Goal: Task Accomplishment & Management: Manage account settings

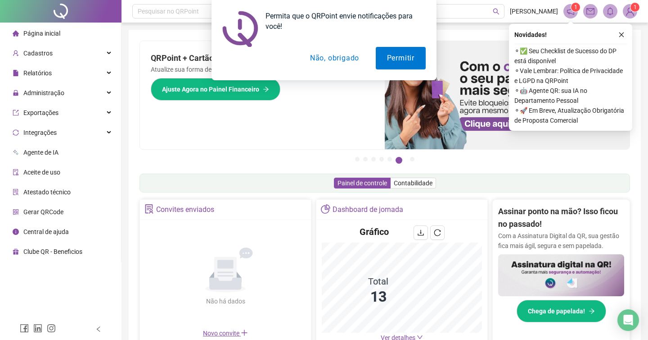
click at [63, 59] on div "Permita que o QRPoint envie notificações para você! Permitir Não, obrigado" at bounding box center [324, 40] width 648 height 80
click at [64, 69] on div "Permita que o QRPoint envie notificações para você! Permitir Não, obrigado" at bounding box center [324, 40] width 648 height 80
click at [69, 80] on div "Permita que o QRPoint envie notificações para você! Permitir Não, obrigado" at bounding box center [324, 40] width 648 height 80
click at [107, 72] on div "Permita que o QRPoint envie notificações para você! Permitir Não, obrigado" at bounding box center [324, 40] width 648 height 80
click at [395, 54] on button "Permitir" at bounding box center [401, 58] width 50 height 23
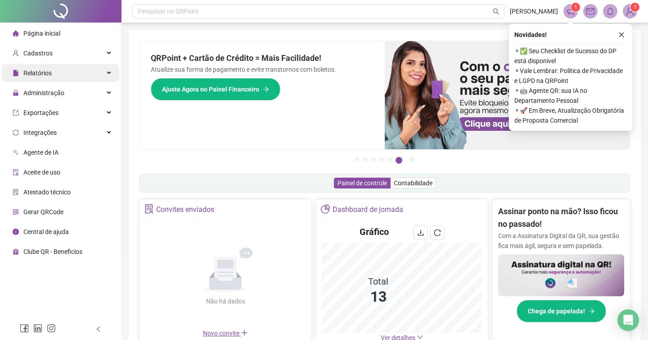
click at [56, 69] on div "Relatórios" at bounding box center [61, 73] width 118 height 18
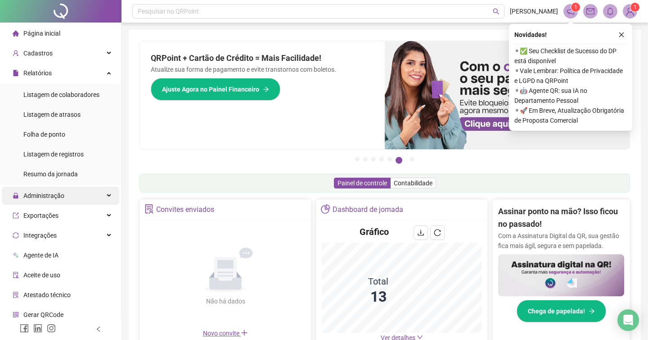
click at [69, 196] on div "Administração" at bounding box center [61, 195] width 118 height 18
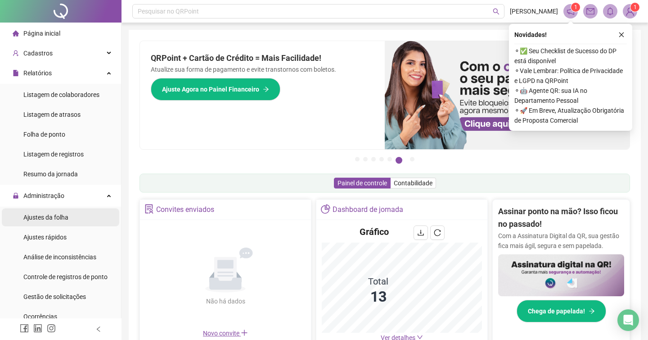
click at [61, 220] on span "Ajustes da folha" at bounding box center [45, 216] width 45 height 7
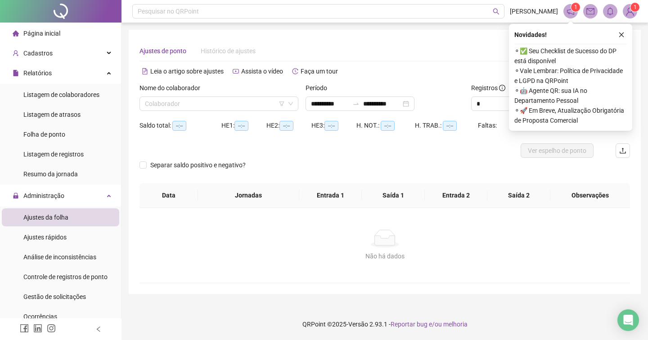
type input "**********"
click at [623, 34] on icon "close" at bounding box center [622, 35] width 6 height 6
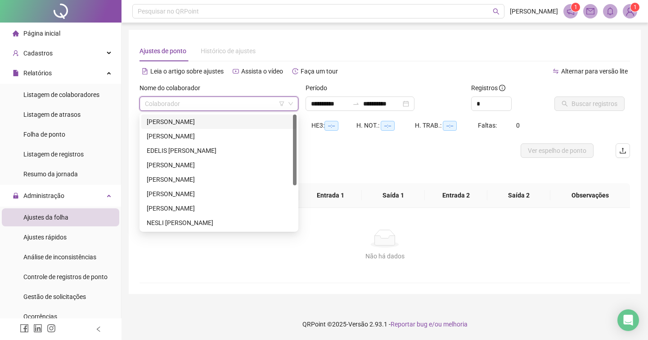
click at [219, 104] on input "search" at bounding box center [215, 104] width 140 height 14
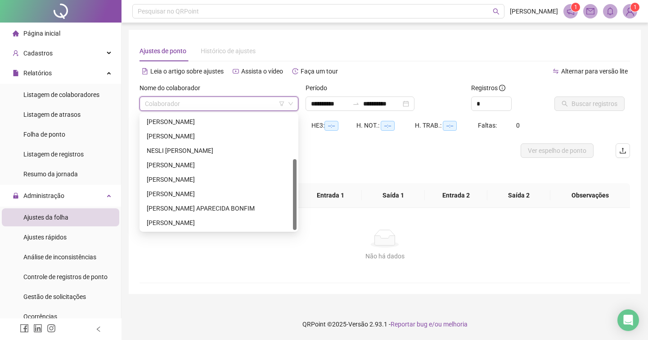
drag, startPoint x: 296, startPoint y: 132, endPoint x: 296, endPoint y: 195, distance: 62.6
click at [296, 195] on div at bounding box center [295, 194] width 4 height 71
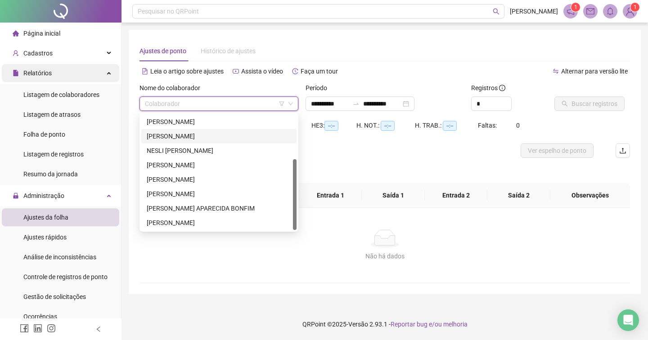
click at [37, 73] on span "Relatórios" at bounding box center [37, 72] width 28 height 7
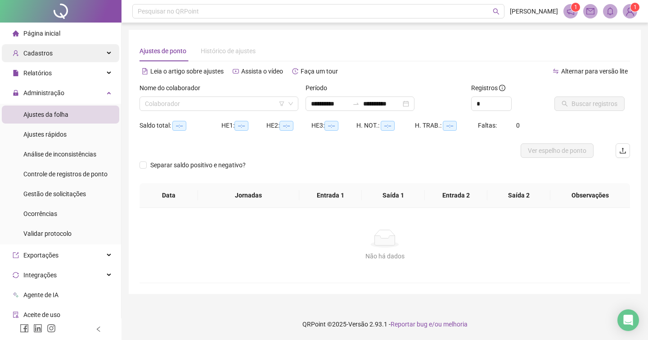
click at [50, 50] on span "Cadastros" at bounding box center [37, 53] width 29 height 7
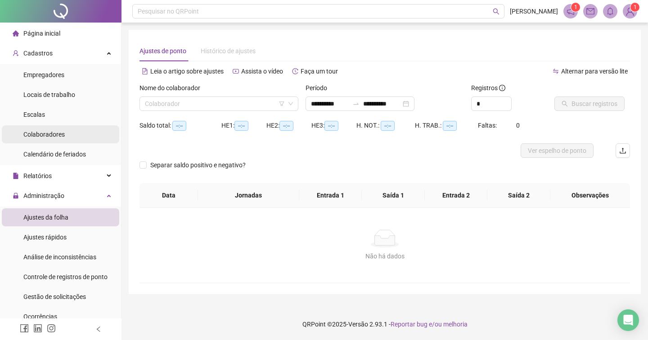
click at [69, 141] on li "Colaboradores" at bounding box center [61, 134] width 118 height 18
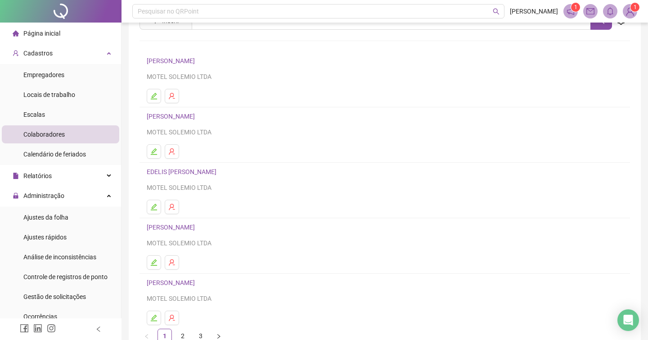
scroll to position [96, 0]
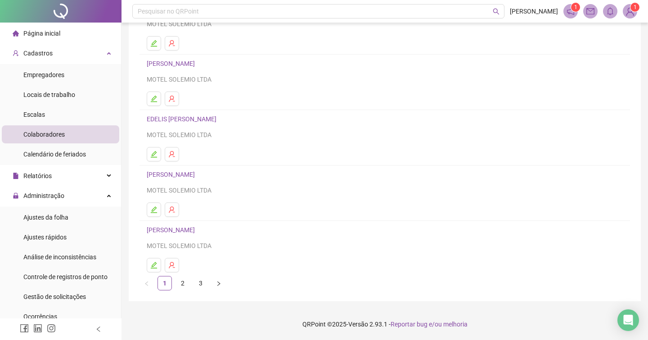
click at [184, 281] on link "2" at bounding box center [183, 283] width 14 height 14
click at [207, 282] on link "3" at bounding box center [201, 283] width 14 height 14
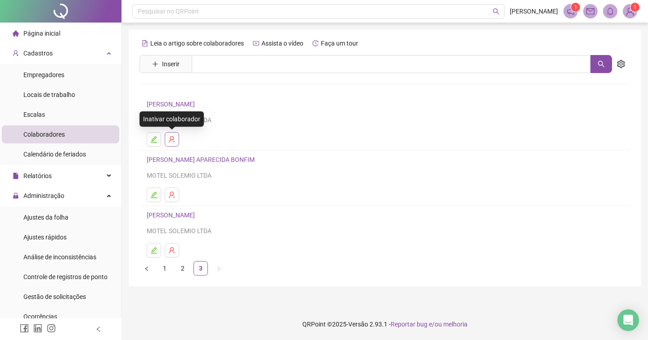
click at [175, 145] on button "button" at bounding box center [172, 139] width 14 height 14
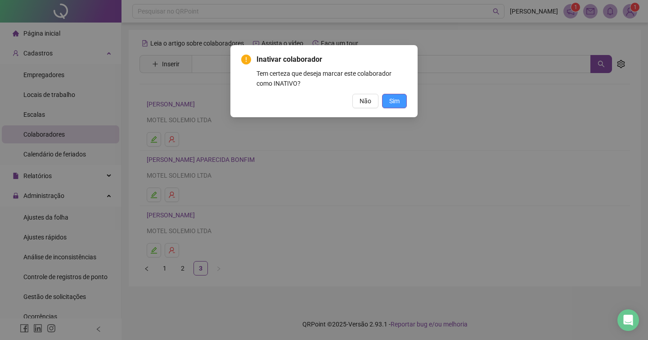
click at [395, 100] on span "Sim" at bounding box center [395, 101] width 10 height 10
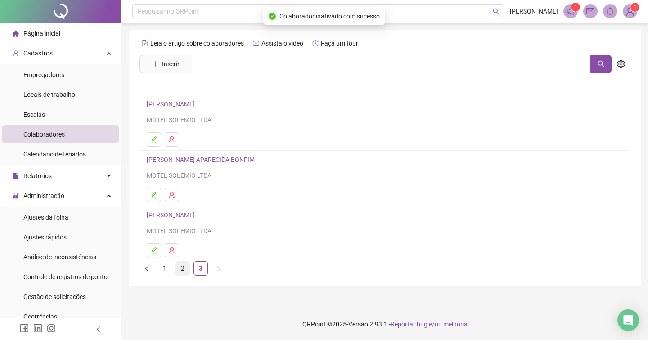
click at [185, 268] on link "2" at bounding box center [183, 268] width 14 height 14
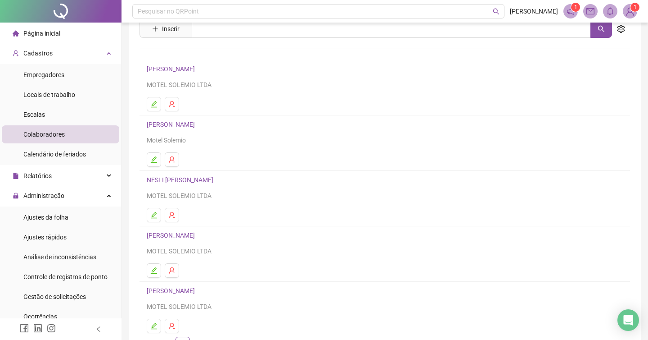
scroll to position [41, 0]
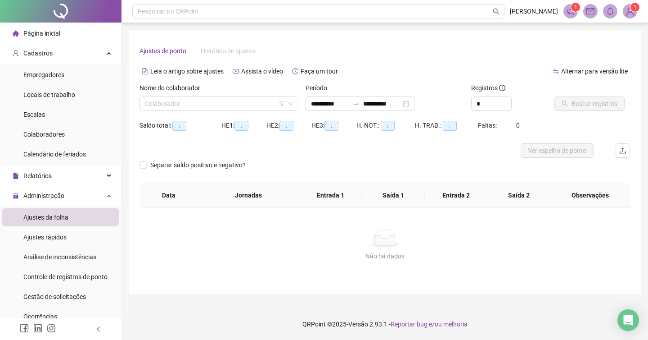
type input "**********"
click at [55, 76] on span "Empregadores" at bounding box center [43, 74] width 41 height 7
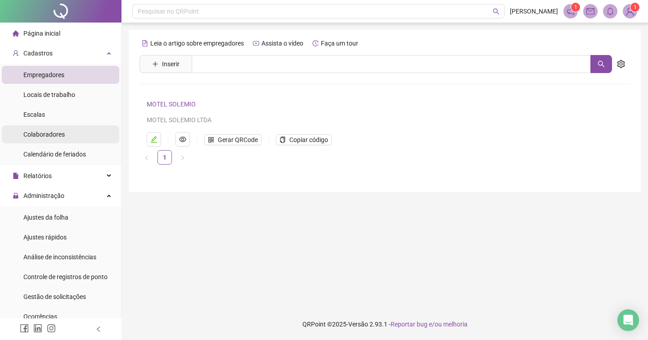
click at [45, 131] on span "Colaboradores" at bounding box center [43, 134] width 41 height 7
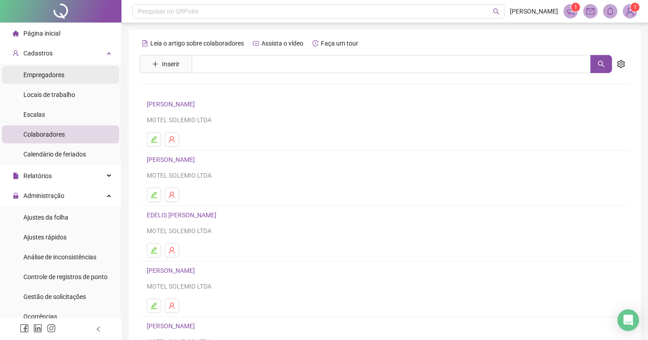
click at [56, 80] on div "Empregadores" at bounding box center [43, 75] width 41 height 18
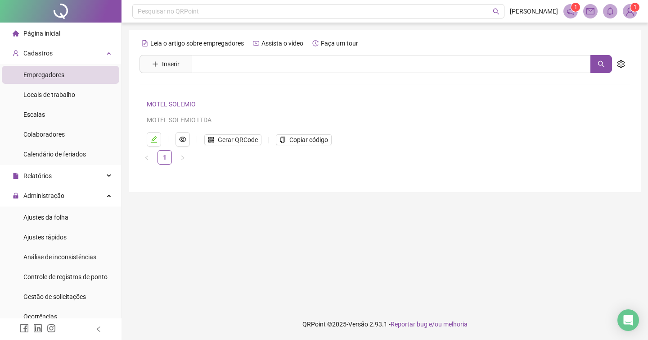
click at [631, 14] on img at bounding box center [631, 12] width 14 height 14
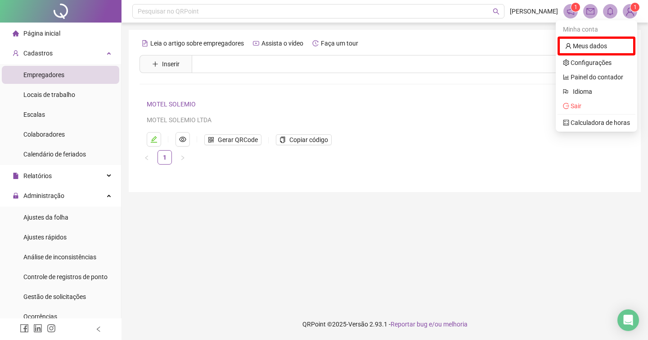
click at [332, 127] on div "MOTEL SOLEMIO MOTEL SOLEMIO LTDA Gerar QRCode Copiar código" at bounding box center [370, 123] width 446 height 48
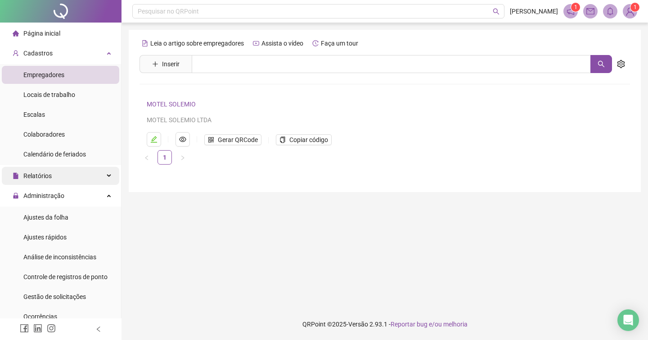
click at [78, 177] on div "Relatórios" at bounding box center [61, 176] width 118 height 18
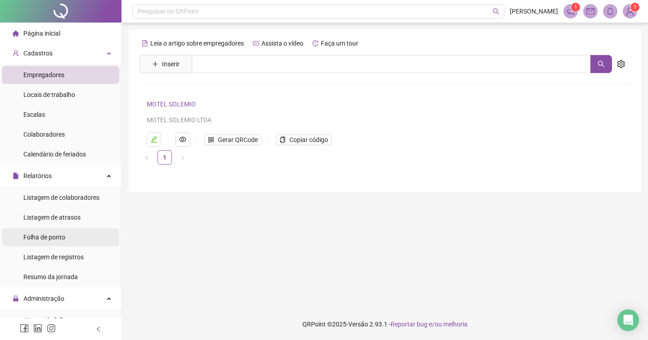
click at [64, 245] on div "Folha de ponto" at bounding box center [44, 237] width 42 height 18
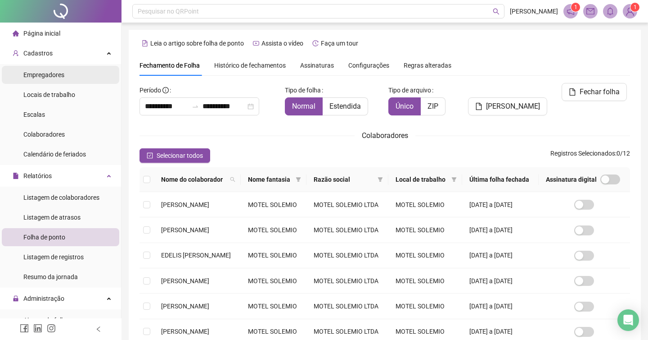
click at [58, 74] on span "Empregadores" at bounding box center [43, 74] width 41 height 7
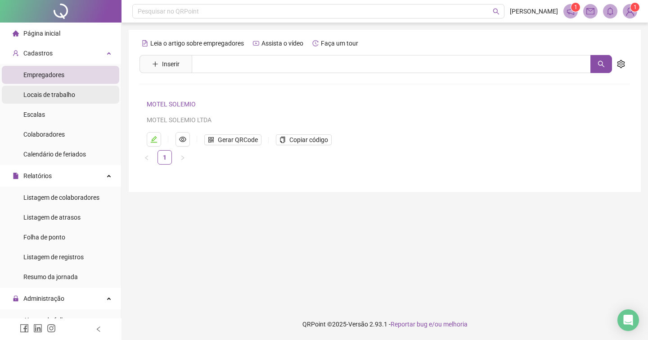
click at [63, 96] on span "Locais de trabalho" at bounding box center [49, 94] width 52 height 7
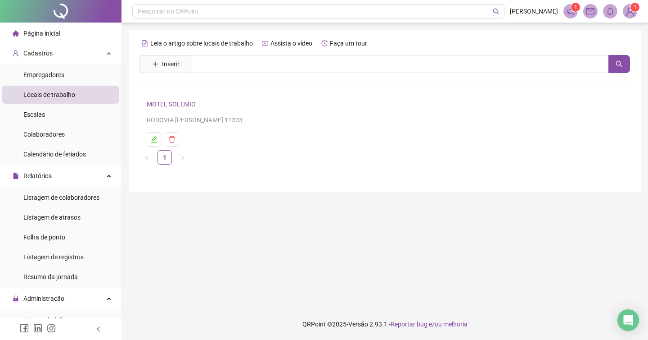
click at [63, 96] on span "Locais de trabalho" at bounding box center [49, 94] width 52 height 7
click at [58, 58] on div "Cadastros" at bounding box center [61, 53] width 118 height 18
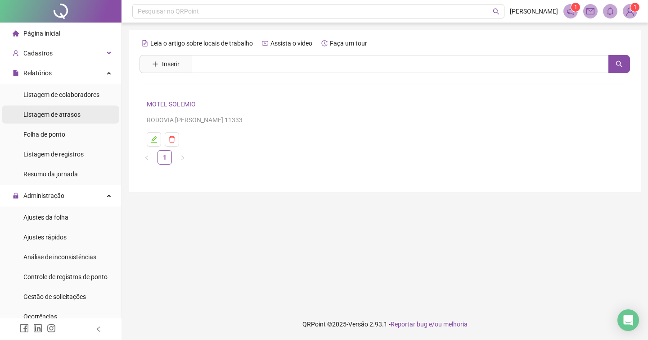
click at [55, 113] on span "Listagem de atrasos" at bounding box center [51, 114] width 57 height 7
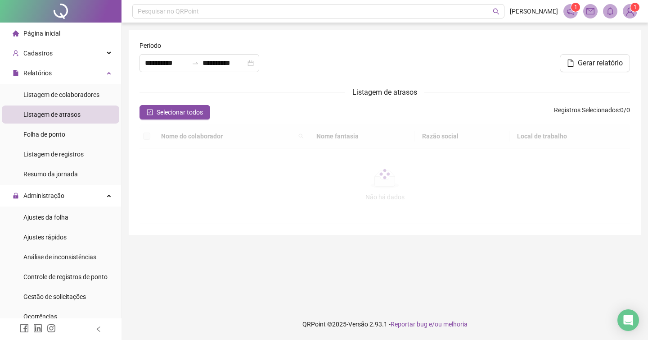
type input "**********"
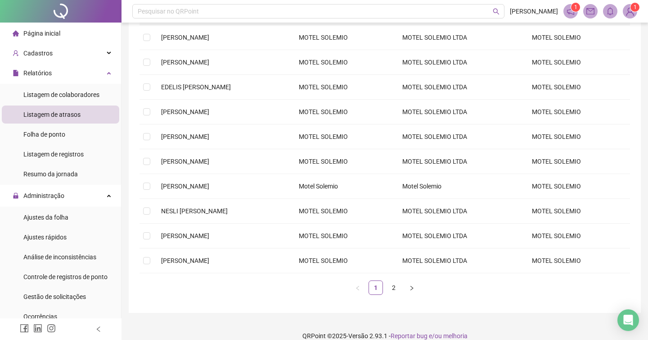
scroll to position [135, 0]
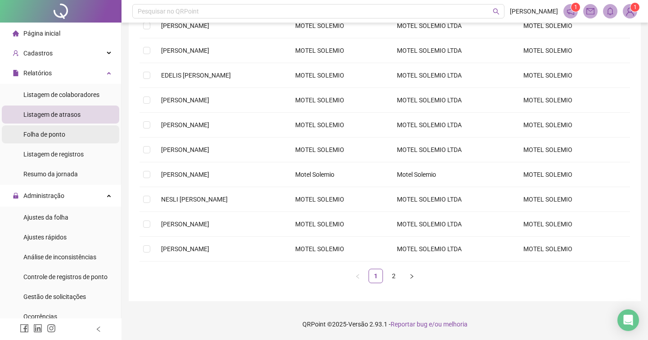
click at [73, 140] on li "Folha de ponto" at bounding box center [61, 134] width 118 height 18
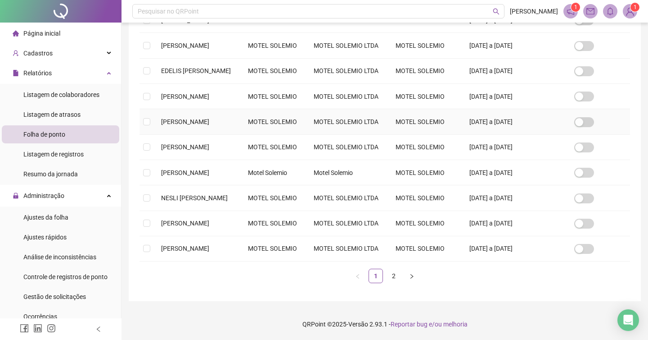
scroll to position [287, 0]
click at [98, 157] on li "Listagem de registros" at bounding box center [61, 154] width 118 height 18
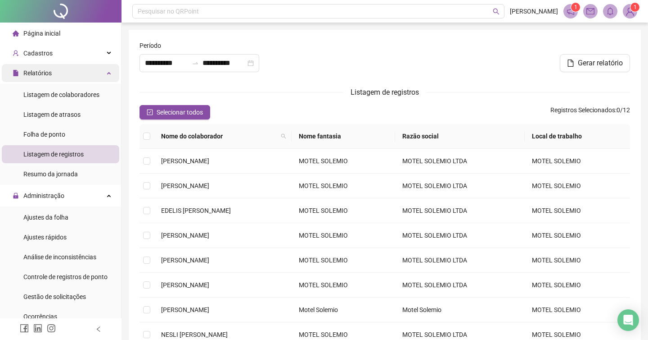
click at [60, 68] on div "Relatórios" at bounding box center [61, 73] width 118 height 18
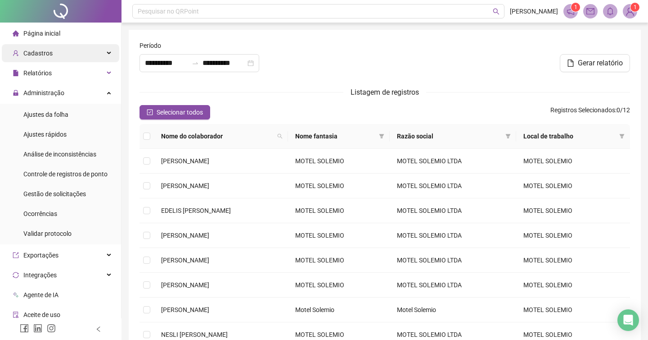
click at [72, 55] on div "Cadastros" at bounding box center [61, 53] width 118 height 18
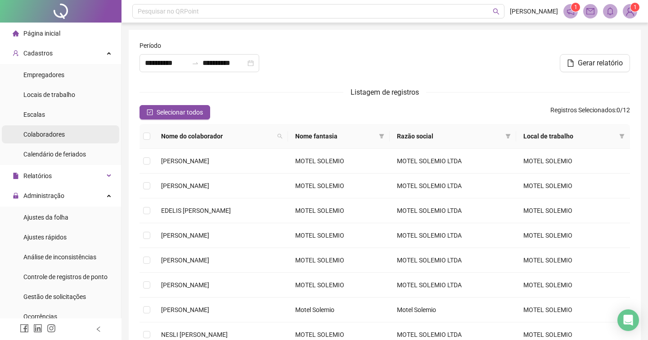
click at [67, 134] on li "Colaboradores" at bounding box center [61, 134] width 118 height 18
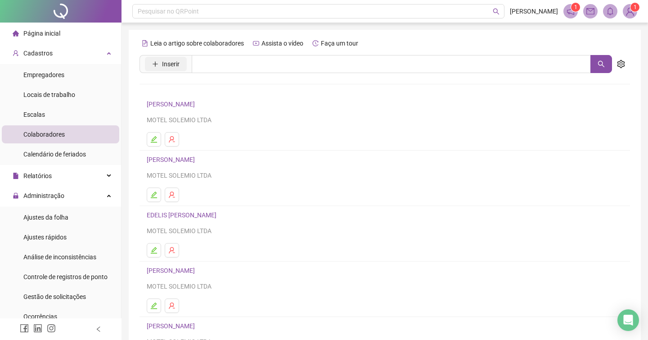
click at [174, 68] on span "Inserir" at bounding box center [171, 64] width 18 height 10
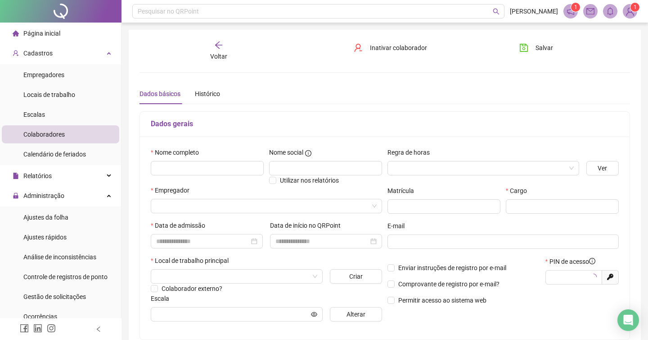
type input "*****"
click at [190, 170] on input "text" at bounding box center [207, 168] width 113 height 14
type input "**********"
click at [402, 165] on input "search" at bounding box center [479, 168] width 173 height 14
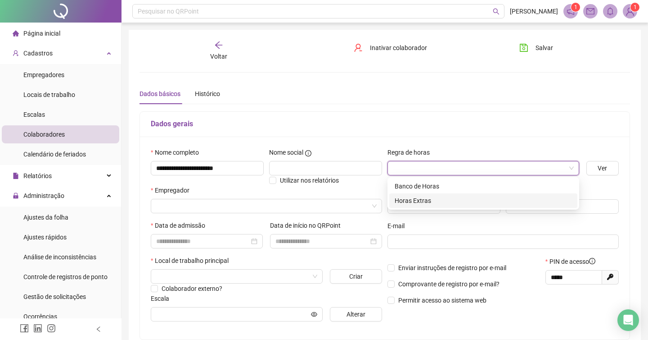
click at [417, 205] on div "Horas Extras" at bounding box center [483, 200] width 177 height 10
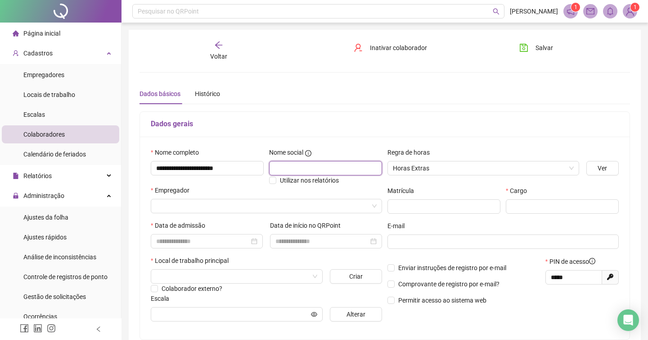
click at [314, 171] on input "text" at bounding box center [325, 168] width 113 height 14
click at [312, 169] on input "text" at bounding box center [325, 168] width 113 height 14
click at [190, 200] on input "search" at bounding box center [262, 206] width 213 height 14
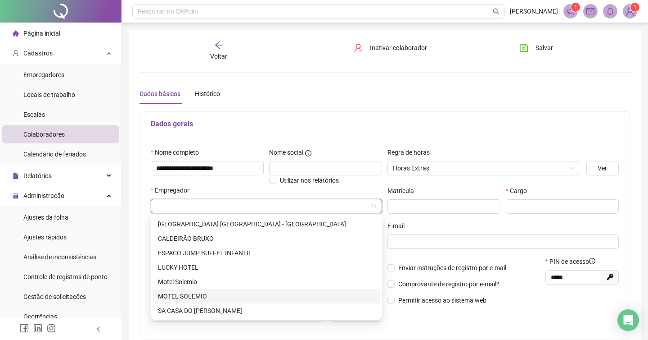
click at [219, 299] on div "MOTEL SOLEMIO" at bounding box center [266, 296] width 217 height 10
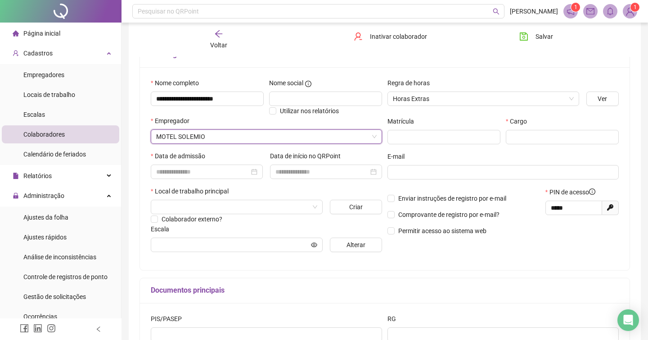
scroll to position [74, 0]
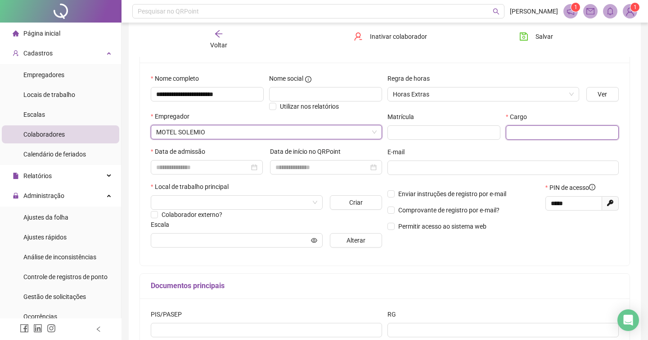
click at [526, 133] on input "text" at bounding box center [562, 132] width 113 height 14
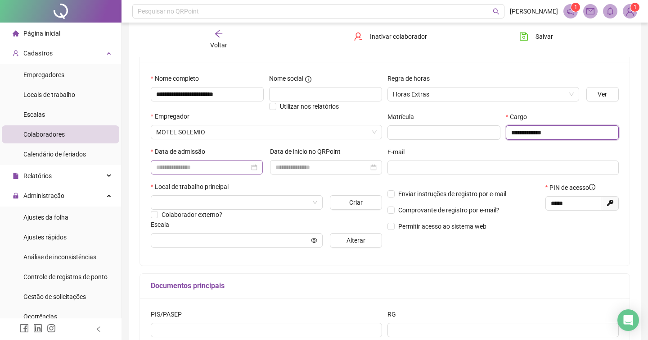
type input "**********"
click at [211, 168] on input at bounding box center [202, 167] width 93 height 10
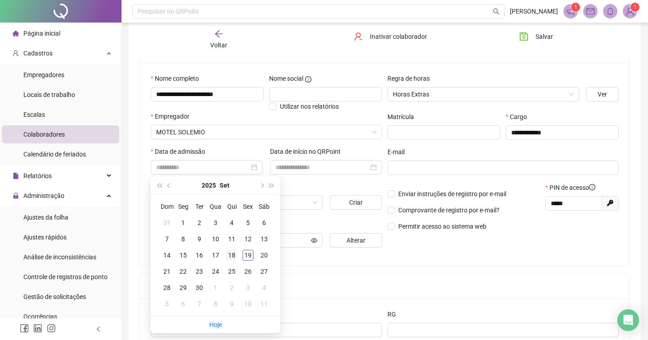
click at [235, 254] on div "18" at bounding box center [232, 254] width 11 height 11
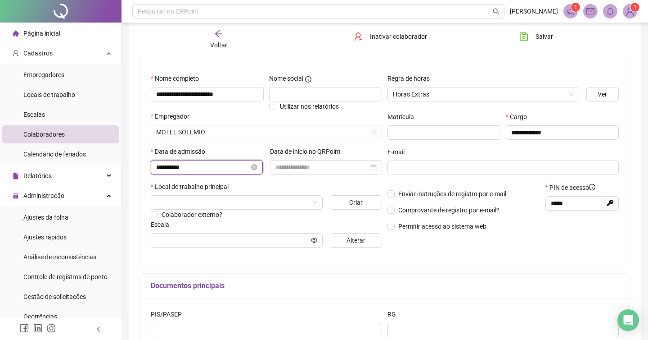
click at [227, 163] on input "**********" at bounding box center [202, 167] width 93 height 10
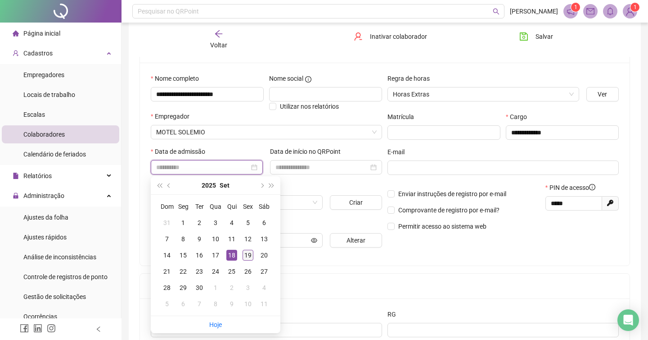
type input "**********"
click at [250, 253] on div "19" at bounding box center [248, 254] width 11 height 11
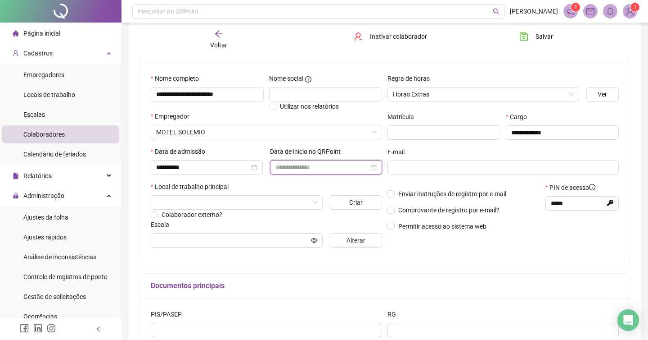
click at [307, 171] on input at bounding box center [322, 167] width 93 height 10
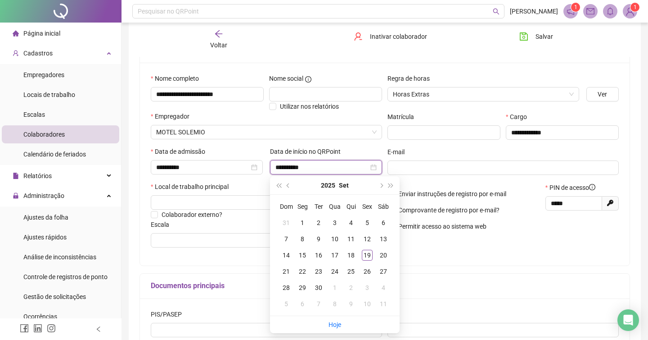
type input "**********"
click at [369, 257] on div "19" at bounding box center [367, 254] width 11 height 11
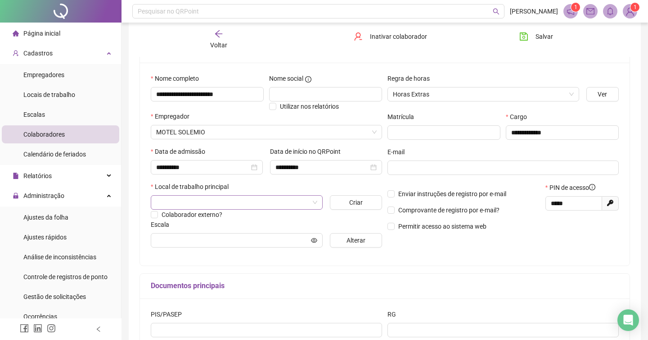
click at [172, 202] on input "search" at bounding box center [232, 202] width 153 height 14
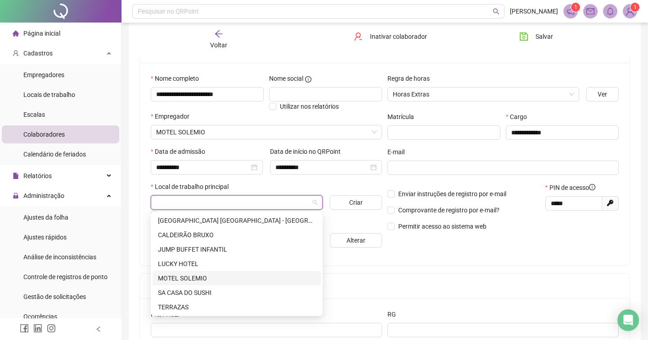
click at [205, 276] on div "MOTEL SOLEMIO" at bounding box center [237, 278] width 158 height 10
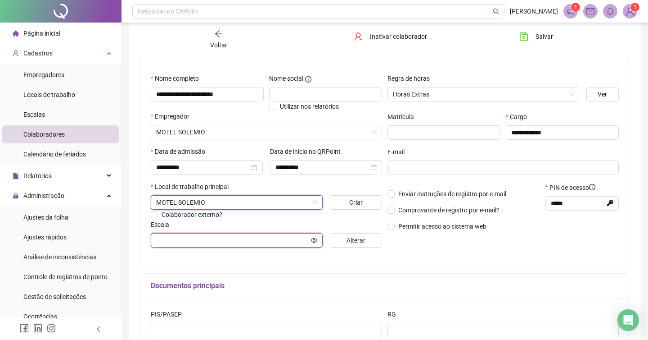
click at [199, 237] on input "text" at bounding box center [232, 240] width 153 height 10
click at [217, 240] on input "text" at bounding box center [232, 240] width 153 height 10
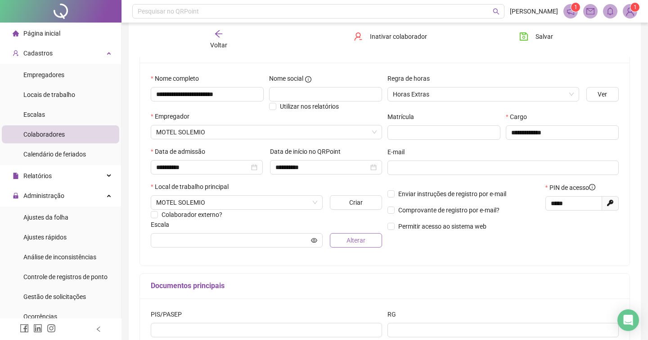
click at [347, 240] on span "Alterar" at bounding box center [356, 240] width 19 height 10
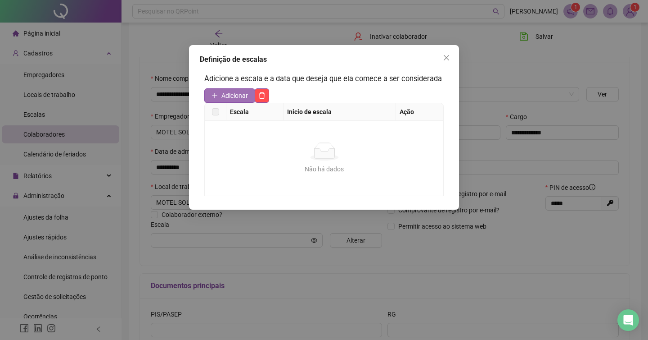
click at [238, 100] on span "Adicionar" at bounding box center [235, 96] width 27 height 10
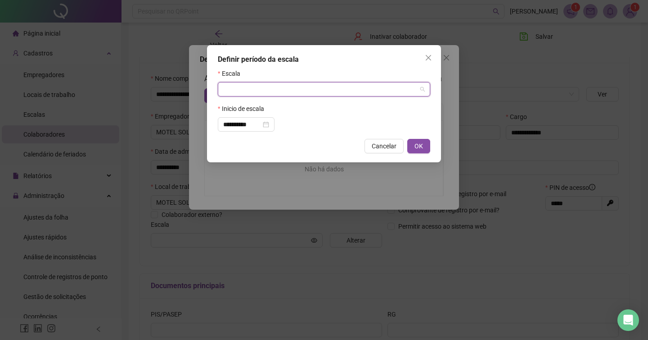
click at [237, 89] on input "search" at bounding box center [320, 89] width 194 height 14
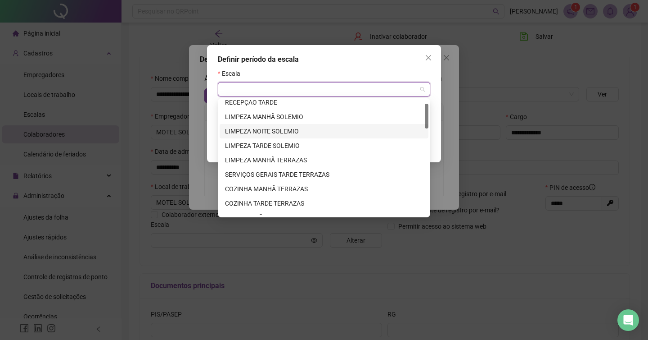
scroll to position [0, 0]
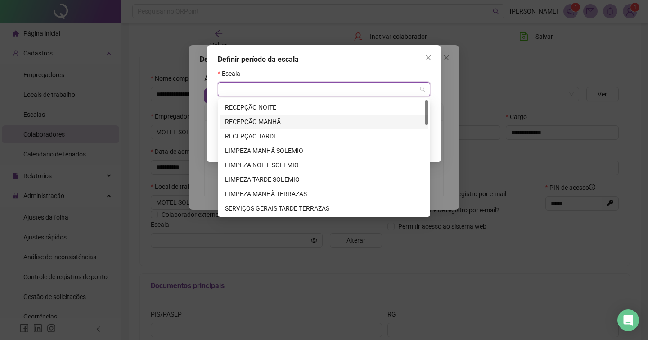
click at [272, 120] on div "RECEPÇÃO MANHÃ" at bounding box center [324, 122] width 198 height 10
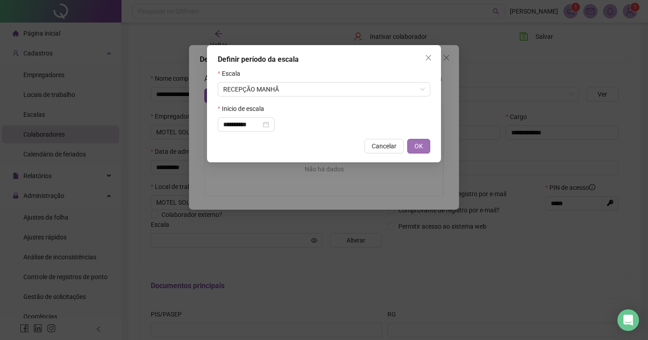
click at [424, 151] on button "OK" at bounding box center [419, 146] width 23 height 14
type input "**********"
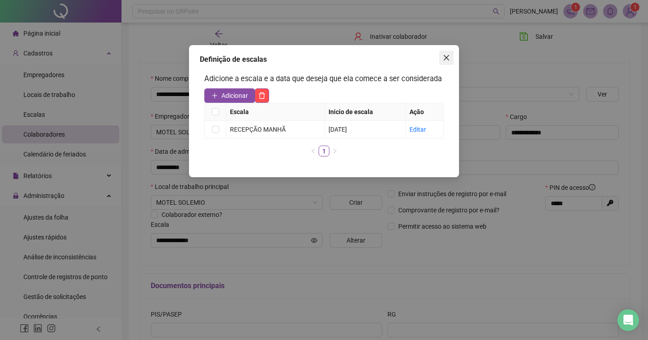
click at [448, 60] on icon "close" at bounding box center [446, 57] width 7 height 7
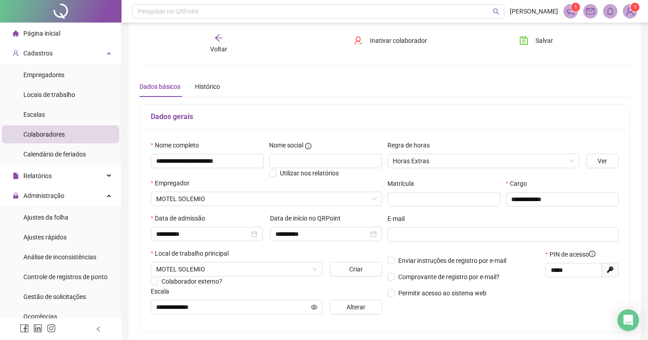
scroll to position [6, 0]
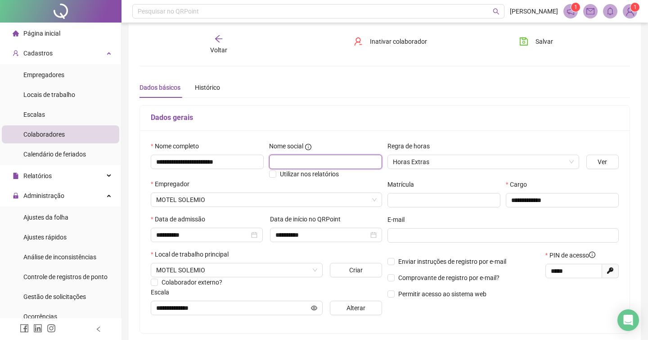
click at [331, 162] on input "text" at bounding box center [325, 161] width 113 height 14
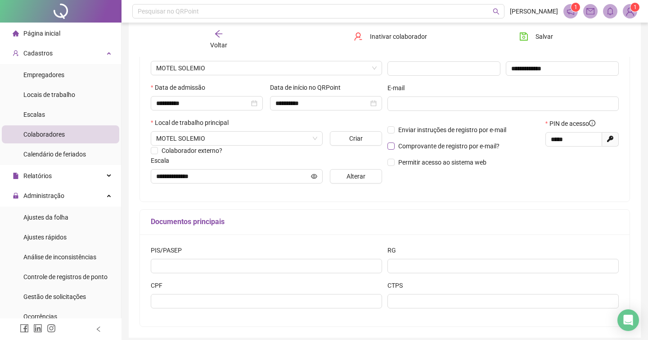
scroll to position [140, 0]
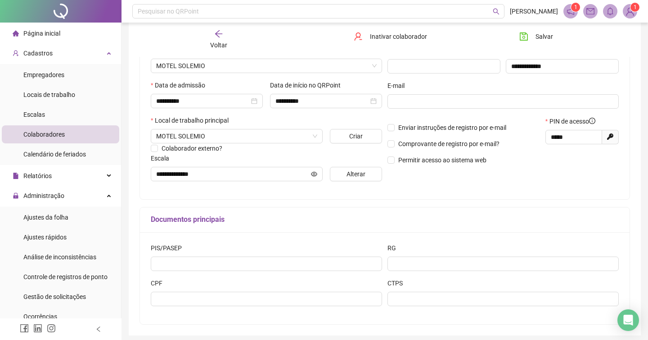
click at [526, 46] on div "Salvar" at bounding box center [550, 39] width 83 height 21
click at [530, 41] on button "Salvar" at bounding box center [536, 36] width 47 height 14
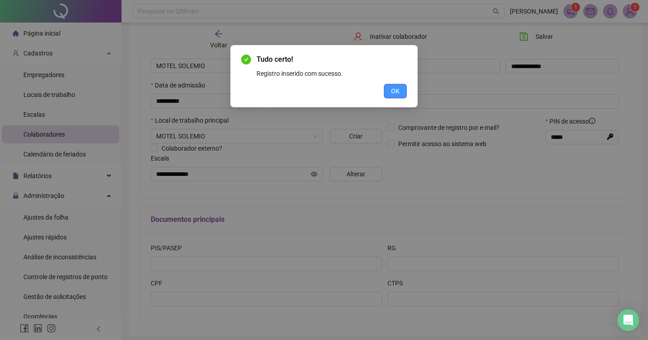
click at [395, 94] on span "OK" at bounding box center [395, 91] width 9 height 10
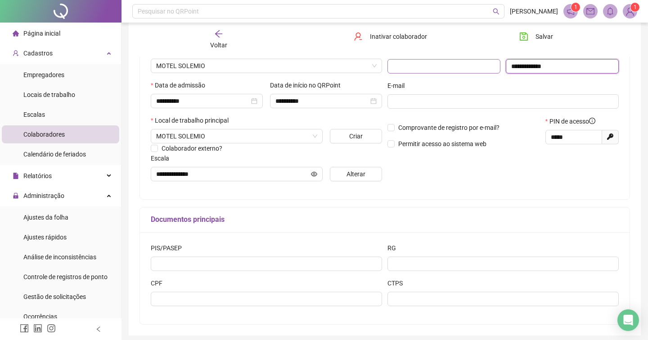
drag, startPoint x: 573, startPoint y: 64, endPoint x: 500, endPoint y: 62, distance: 73.0
click at [500, 62] on div "**********" at bounding box center [503, 62] width 237 height 35
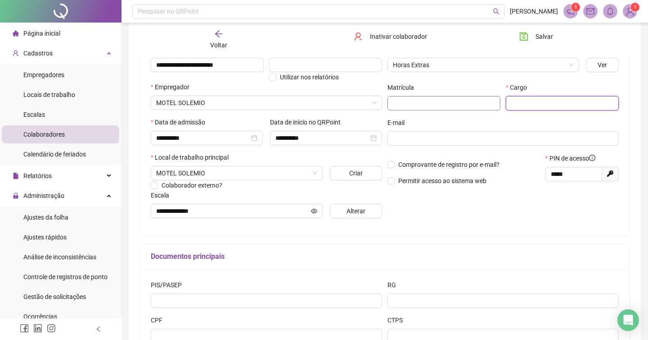
scroll to position [102, 0]
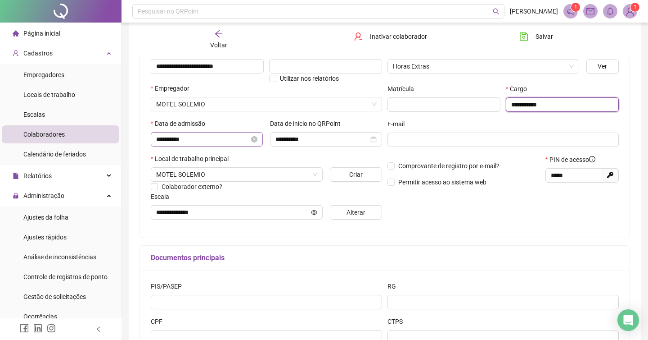
type input "**********"
click at [225, 137] on input "**********" at bounding box center [202, 139] width 93 height 10
click at [501, 116] on div "Matrícula" at bounding box center [444, 101] width 118 height 35
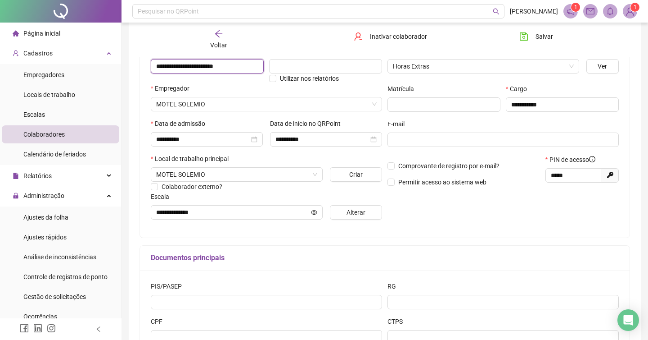
drag, startPoint x: 250, startPoint y: 68, endPoint x: 155, endPoint y: 64, distance: 95.1
click at [155, 64] on input "**********" at bounding box center [207, 66] width 113 height 14
type input "**********"
click at [257, 88] on div "Empregador" at bounding box center [266, 90] width 231 height 14
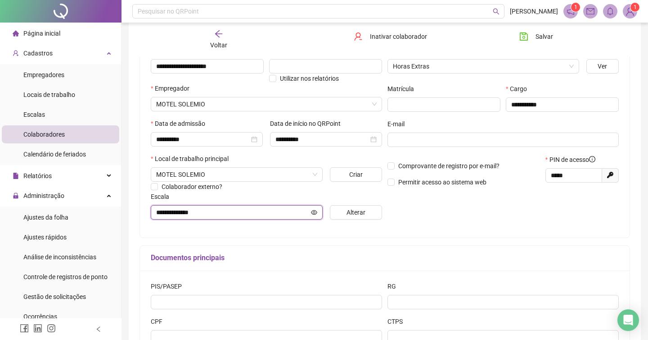
click at [299, 216] on input "**********" at bounding box center [232, 212] width 153 height 10
click at [220, 35] on icon "arrow-left" at bounding box center [218, 33] width 9 height 9
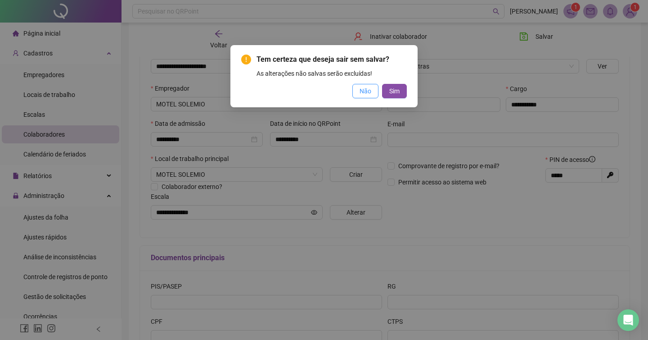
click at [371, 95] on button "Não" at bounding box center [366, 91] width 26 height 14
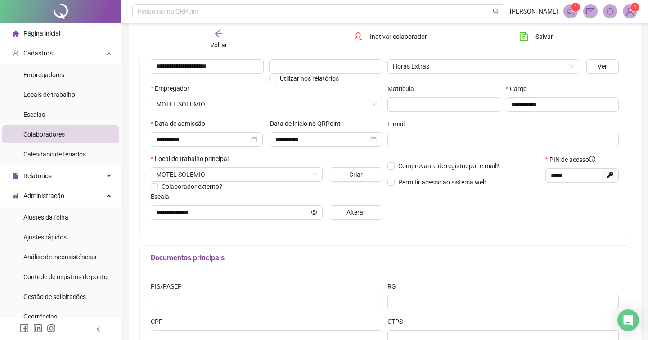
click at [213, 36] on div "Voltar" at bounding box center [219, 39] width 76 height 21
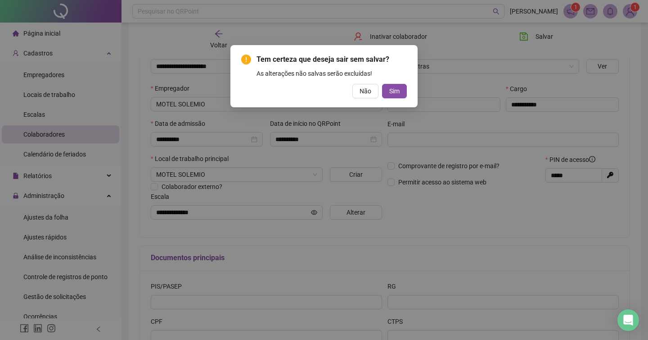
click at [465, 213] on div "Tem certeza que deseja sair sem salvar? As alterações não salvas serão excluída…" at bounding box center [324, 170] width 648 height 340
click at [450, 69] on div "Tem certeza que deseja sair sem salvar? As alterações não salvas serão excluída…" at bounding box center [324, 170] width 648 height 340
click at [365, 96] on button "Não" at bounding box center [366, 91] width 26 height 14
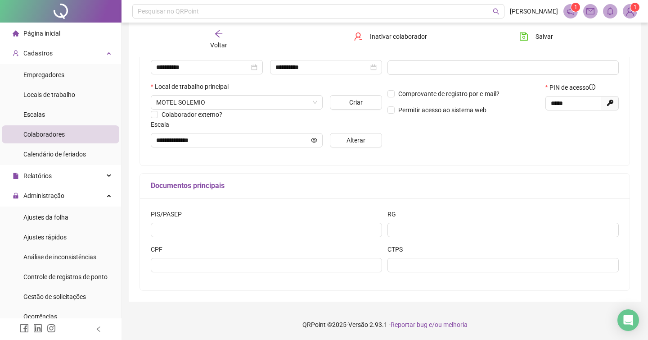
scroll to position [0, 0]
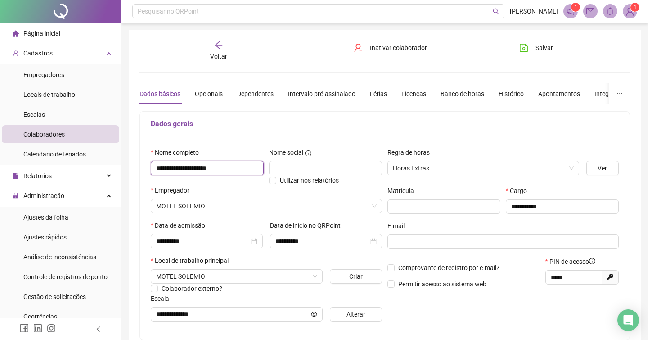
drag, startPoint x: 239, startPoint y: 165, endPoint x: 151, endPoint y: 161, distance: 88.4
click at [151, 161] on input "**********" at bounding box center [207, 168] width 113 height 14
click at [159, 167] on input "*******" at bounding box center [207, 168] width 113 height 14
click at [158, 168] on input "*******" at bounding box center [207, 168] width 113 height 14
click at [206, 169] on input "**********" at bounding box center [207, 168] width 113 height 14
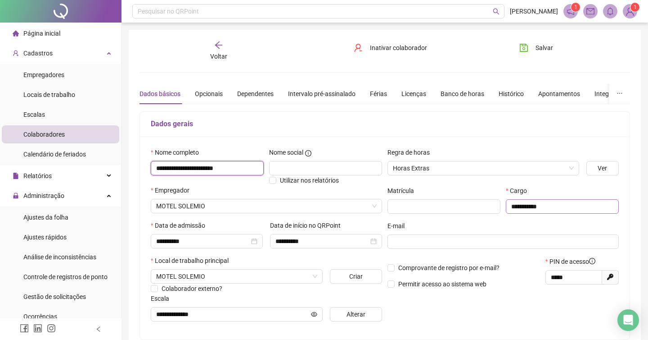
type input "**********"
drag, startPoint x: 552, startPoint y: 206, endPoint x: 506, endPoint y: 204, distance: 46.0
click at [506, 204] on div "**********" at bounding box center [562, 203] width 118 height 35
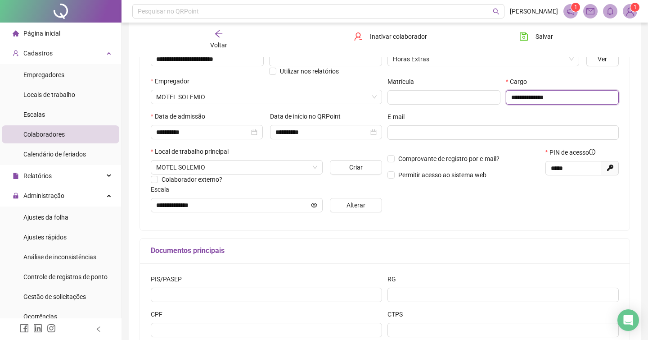
scroll to position [107, 0]
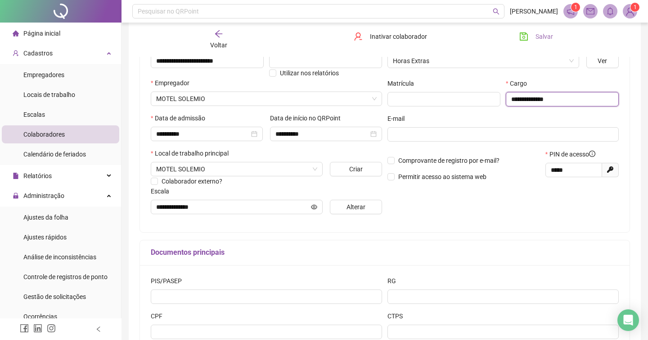
type input "**********"
click at [541, 32] on span "Salvar" at bounding box center [545, 37] width 18 height 10
click at [218, 36] on icon "arrow-left" at bounding box center [218, 33] width 7 height 7
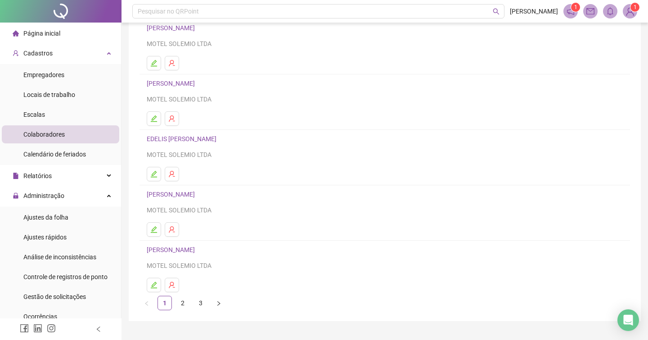
scroll to position [96, 0]
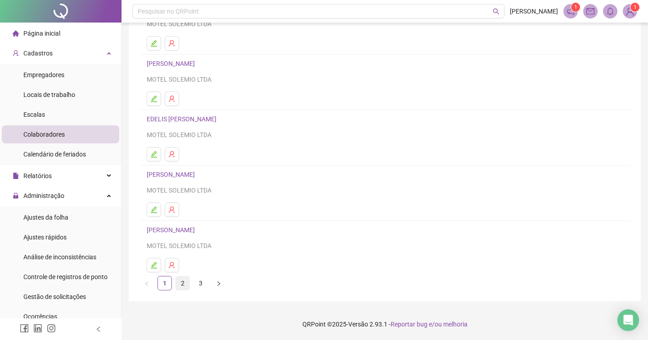
click at [183, 281] on link "2" at bounding box center [183, 283] width 14 height 14
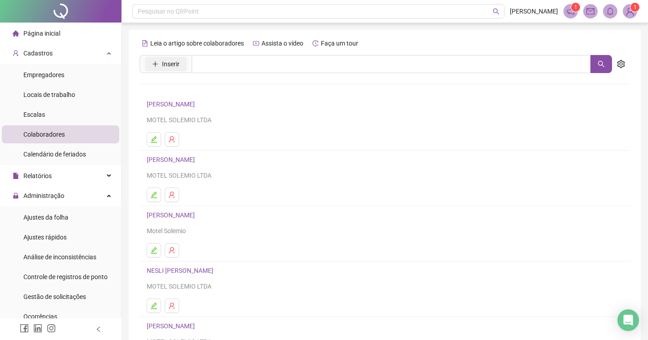
click at [178, 64] on span "Inserir" at bounding box center [171, 64] width 18 height 10
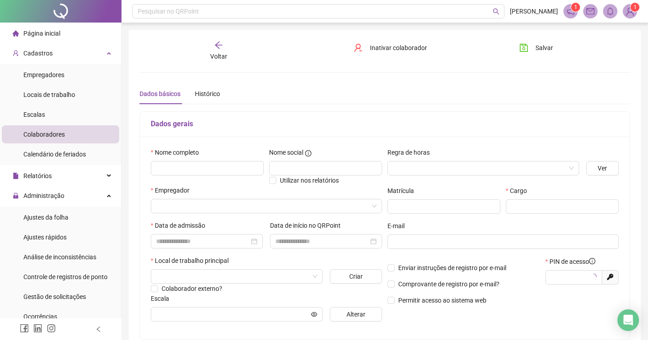
type input "*****"
click at [190, 171] on input "text" at bounding box center [207, 168] width 113 height 14
type input "**********"
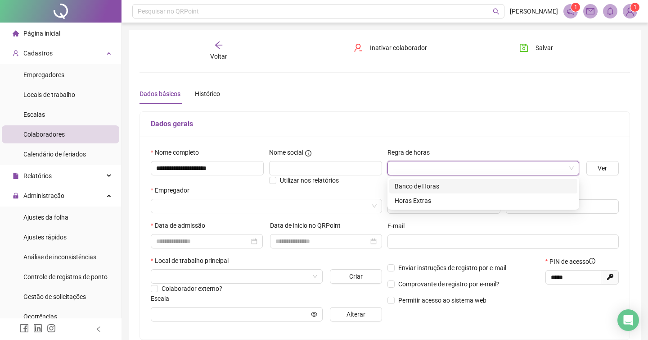
click at [402, 170] on input "search" at bounding box center [479, 168] width 173 height 14
click at [418, 187] on div "Banco de Horas" at bounding box center [483, 186] width 177 height 10
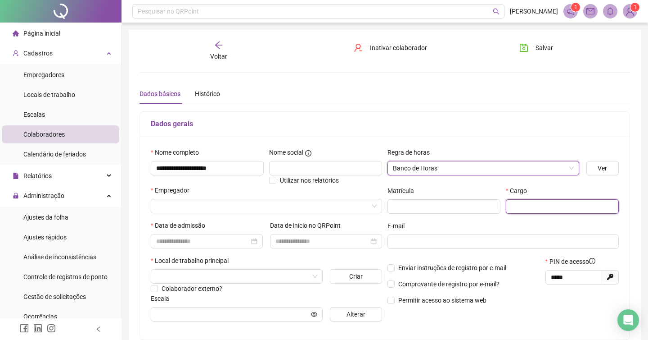
click at [531, 204] on input "text" at bounding box center [562, 206] width 113 height 14
type input "**********"
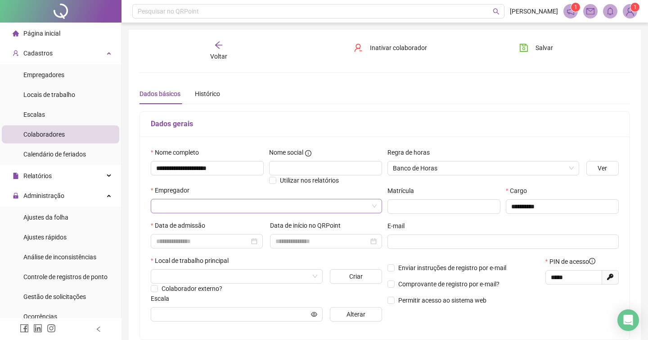
click at [264, 209] on input "search" at bounding box center [262, 206] width 213 height 14
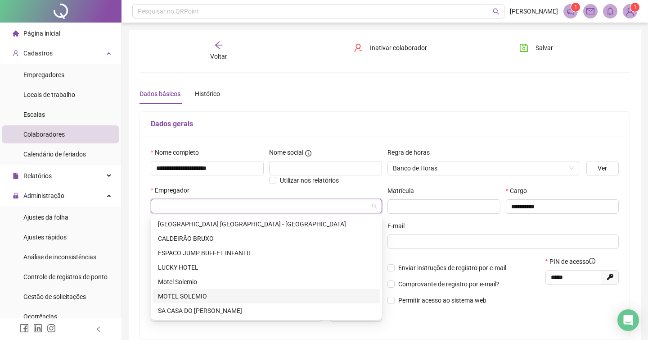
click at [223, 296] on div "MOTEL SOLEMIO" at bounding box center [266, 296] width 217 height 10
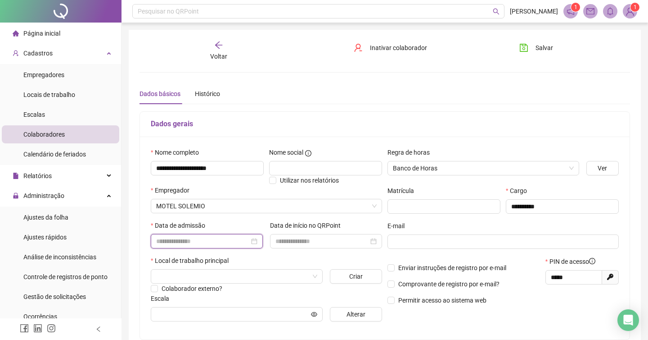
click at [204, 242] on input at bounding box center [202, 241] width 93 height 10
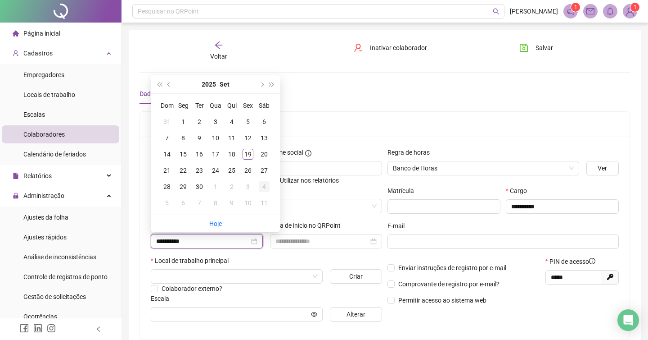
type input "**********"
click at [251, 154] on div "19" at bounding box center [248, 154] width 11 height 11
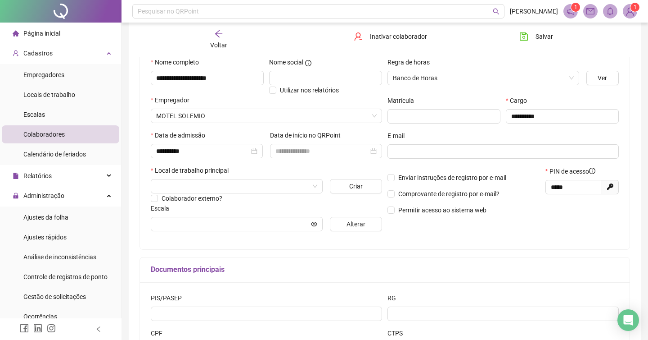
scroll to position [94, 0]
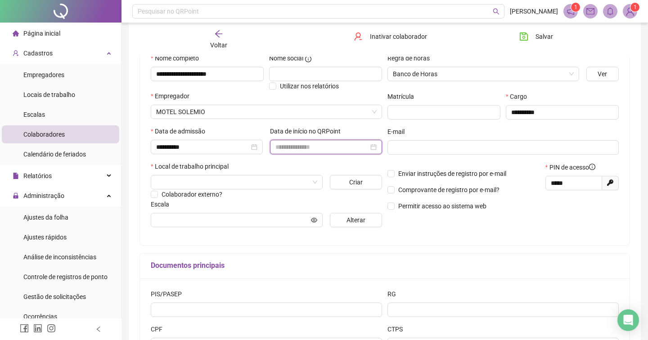
click at [349, 148] on input at bounding box center [322, 147] width 93 height 10
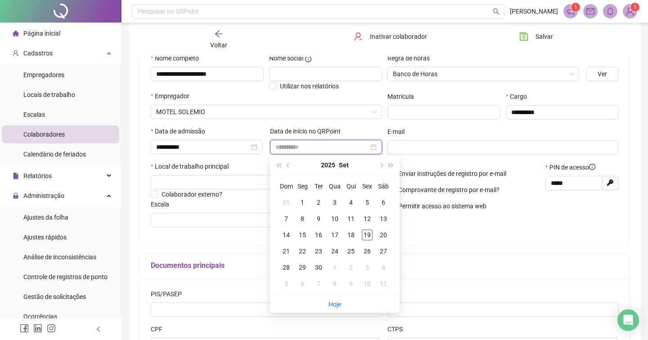
type input "**********"
click at [367, 234] on div "19" at bounding box center [367, 234] width 11 height 11
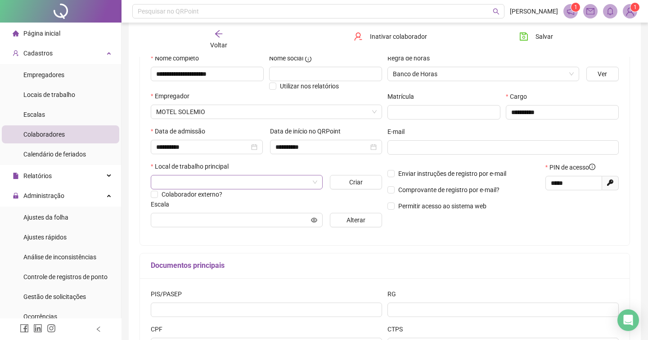
click at [231, 184] on input "search" at bounding box center [232, 182] width 153 height 14
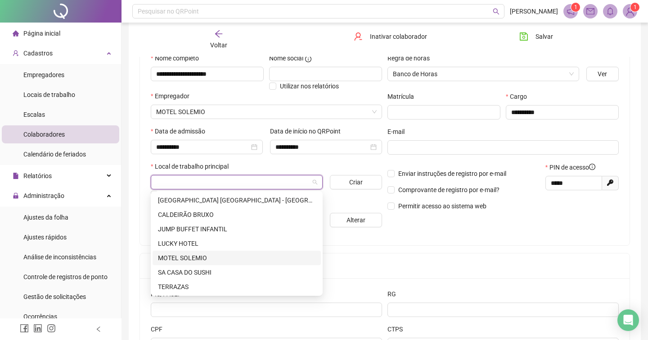
click at [206, 259] on div "MOTEL SOLEMIO" at bounding box center [237, 258] width 158 height 10
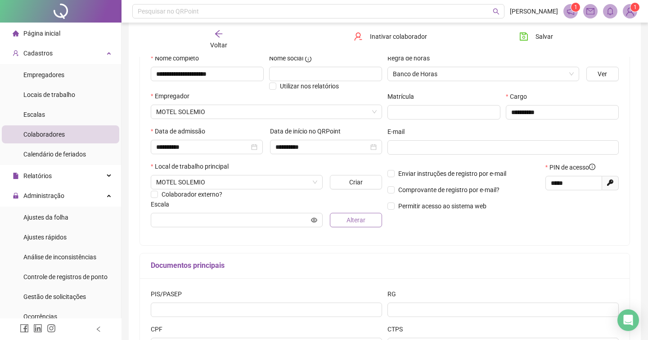
click at [366, 222] on span "Alterar" at bounding box center [356, 220] width 19 height 10
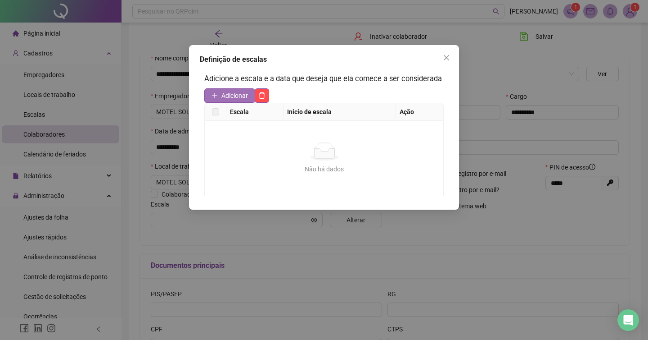
click at [232, 100] on span "Adicionar" at bounding box center [235, 96] width 27 height 10
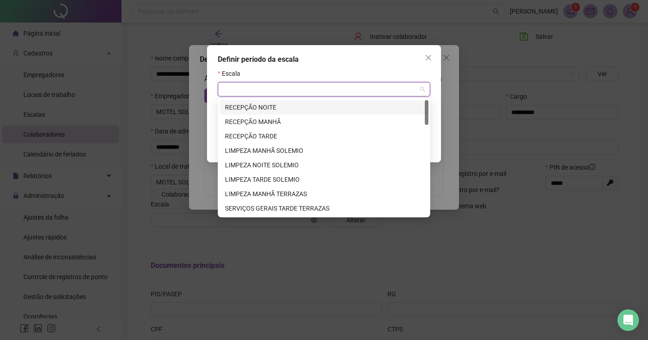
click at [252, 82] on input "search" at bounding box center [320, 89] width 194 height 14
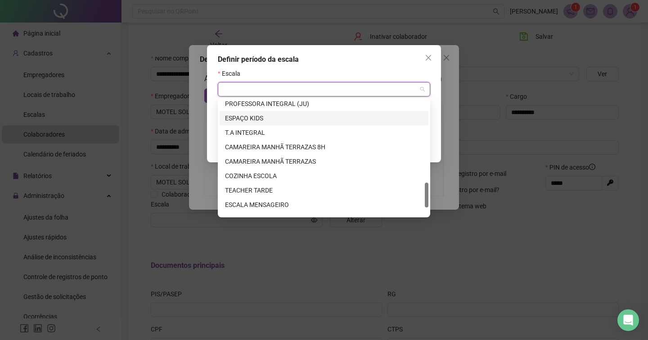
scroll to position [418, 0]
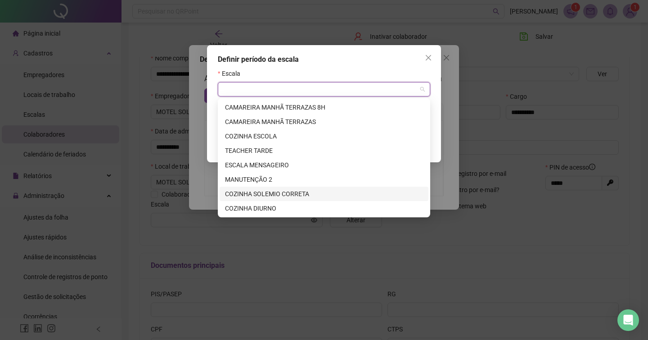
click at [313, 197] on div "COZINHA SOLEMIO CORRETA" at bounding box center [324, 194] width 198 height 10
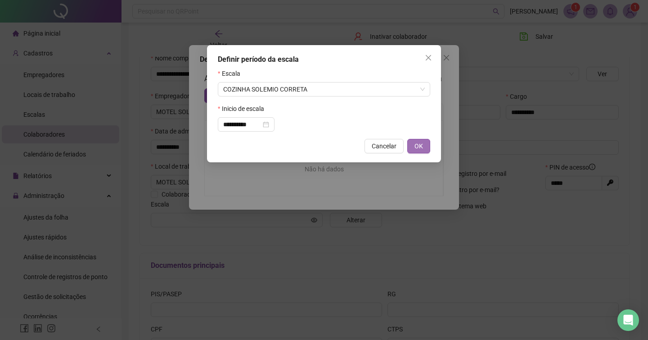
click at [419, 143] on span "OK" at bounding box center [419, 146] width 9 height 10
type input "**********"
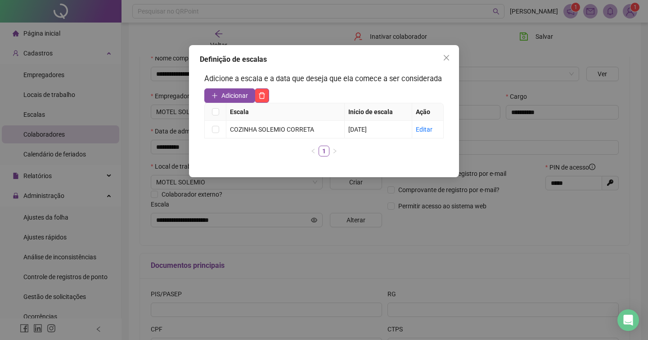
click at [484, 78] on div "Definição de escalas Adicione a escala e a data que deseja que ela comece a ser…" at bounding box center [324, 170] width 648 height 340
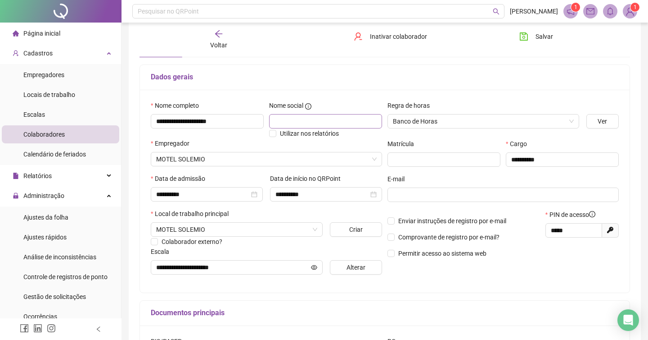
scroll to position [46, 0]
click at [424, 124] on span "Banco de Horas" at bounding box center [483, 122] width 181 height 14
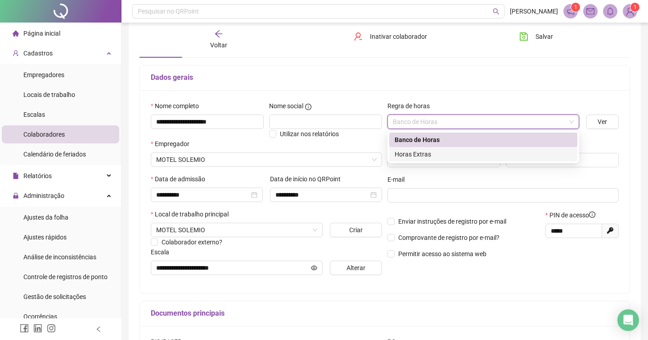
click at [428, 159] on div "Horas Extras" at bounding box center [484, 154] width 188 height 14
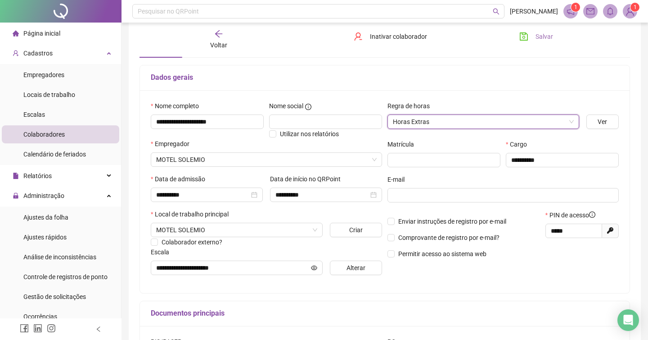
click at [538, 38] on span "Salvar" at bounding box center [545, 37] width 18 height 10
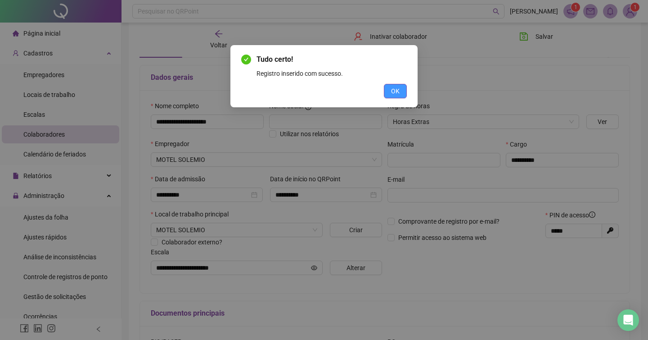
click at [390, 91] on button "OK" at bounding box center [395, 91] width 23 height 14
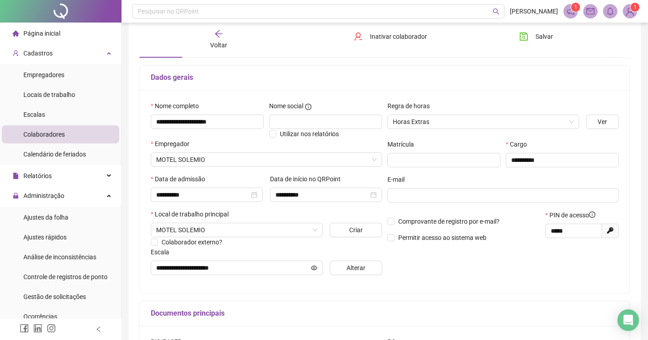
click at [218, 38] on div "Voltar" at bounding box center [219, 39] width 76 height 21
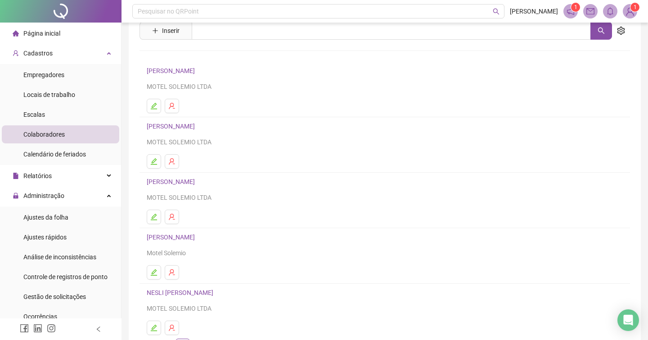
scroll to position [36, 0]
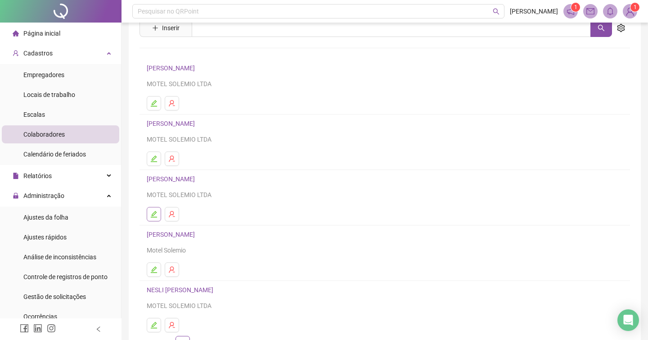
click at [158, 217] on button "button" at bounding box center [154, 214] width 14 height 14
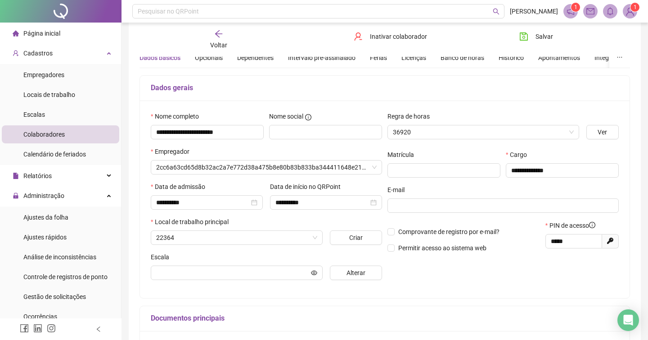
scroll to position [41, 0]
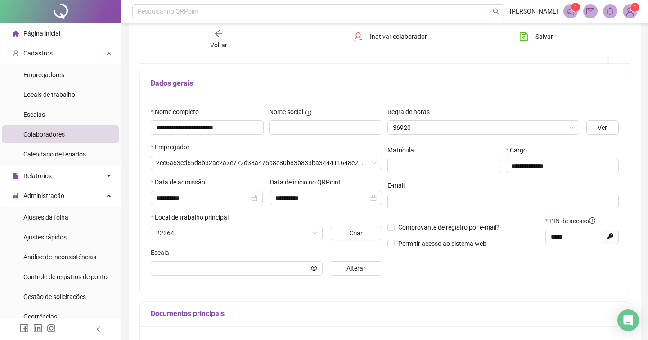
type input "**********"
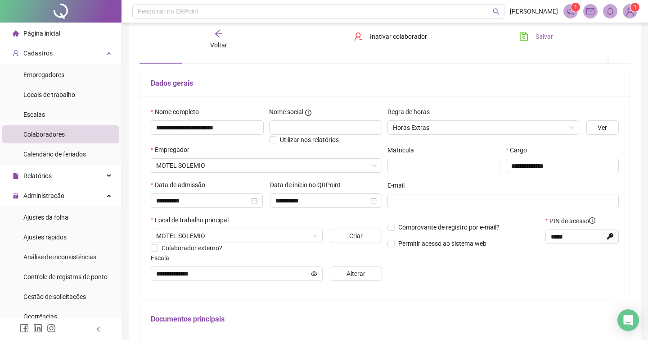
click at [539, 39] on span "Salvar" at bounding box center [545, 37] width 18 height 10
click at [211, 41] on span "Voltar" at bounding box center [218, 44] width 17 height 7
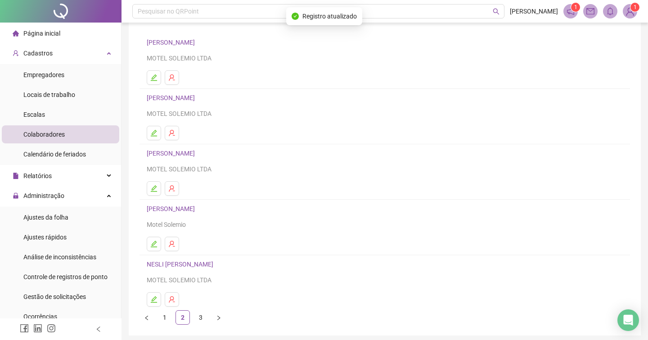
scroll to position [96, 0]
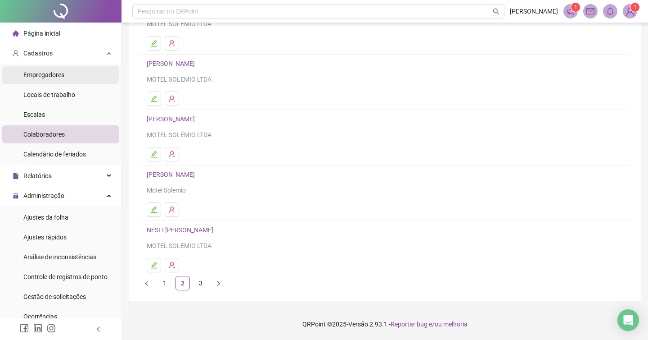
click at [54, 78] on div "Empregadores" at bounding box center [43, 75] width 41 height 18
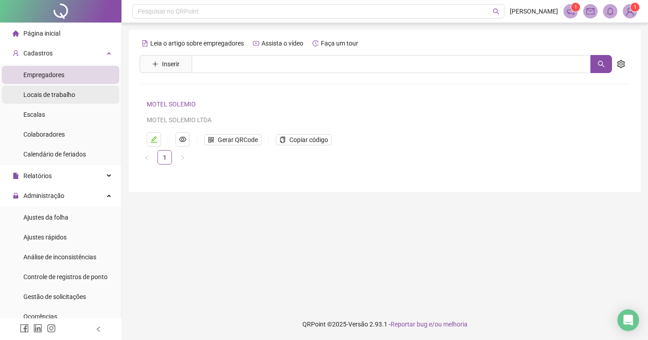
click at [43, 98] on span "Locais de trabalho" at bounding box center [49, 94] width 52 height 7
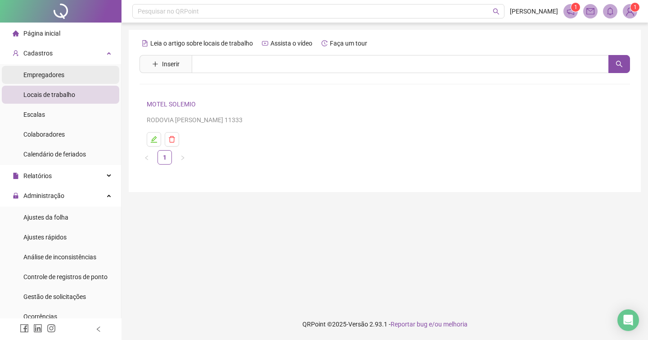
click at [56, 68] on div "Empregadores" at bounding box center [43, 75] width 41 height 18
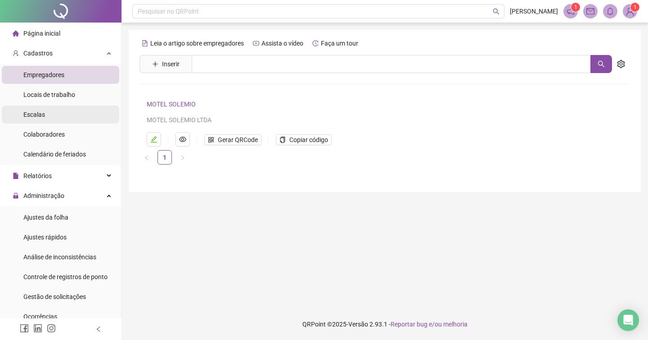
click at [41, 117] on span "Escalas" at bounding box center [34, 114] width 22 height 7
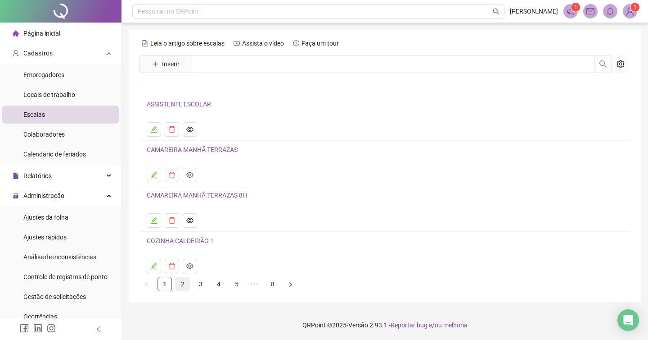
click at [185, 285] on link "2" at bounding box center [183, 284] width 14 height 14
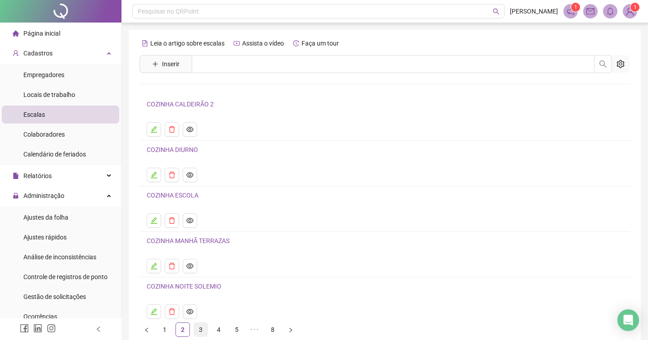
click at [201, 328] on link "3" at bounding box center [201, 329] width 14 height 14
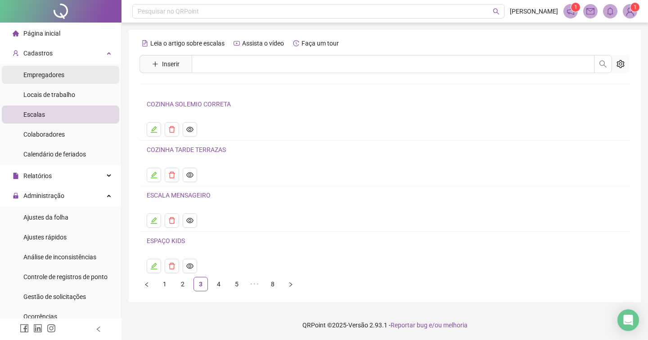
click at [50, 77] on span "Empregadores" at bounding box center [43, 74] width 41 height 7
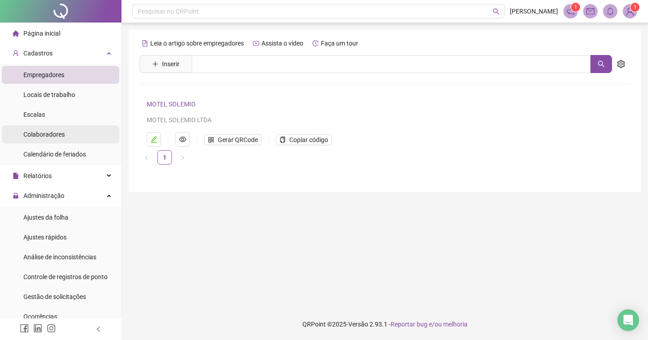
click at [88, 133] on li "Colaboradores" at bounding box center [61, 134] width 118 height 18
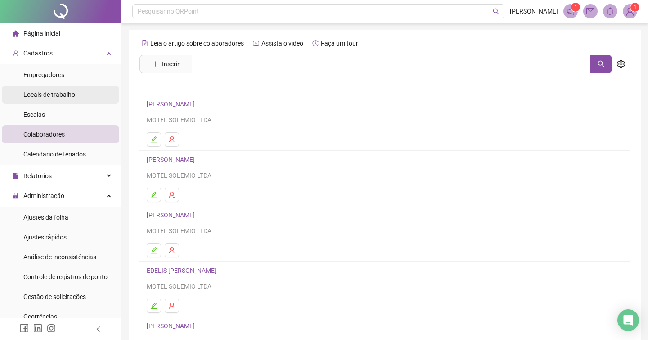
click at [79, 92] on li "Locais de trabalho" at bounding box center [61, 95] width 118 height 18
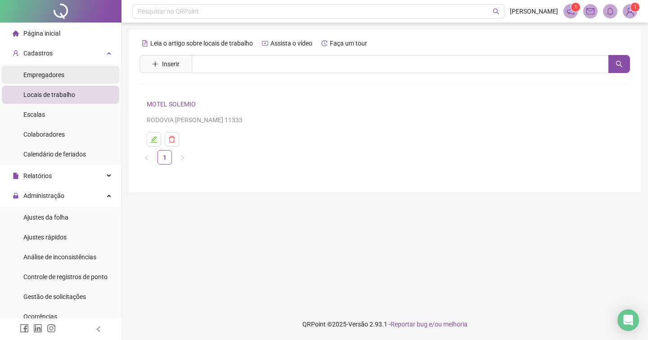
click at [58, 71] on div "Empregadores" at bounding box center [43, 75] width 41 height 18
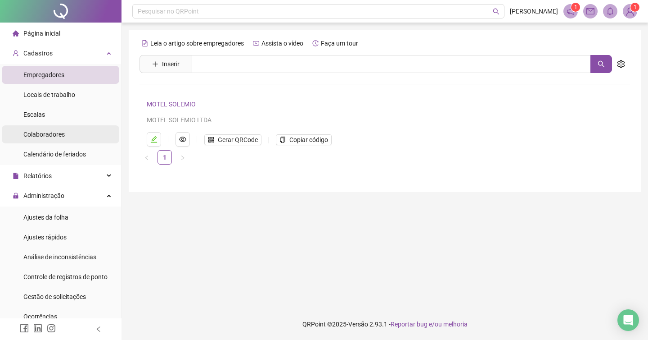
click at [56, 134] on span "Colaboradores" at bounding box center [43, 134] width 41 height 7
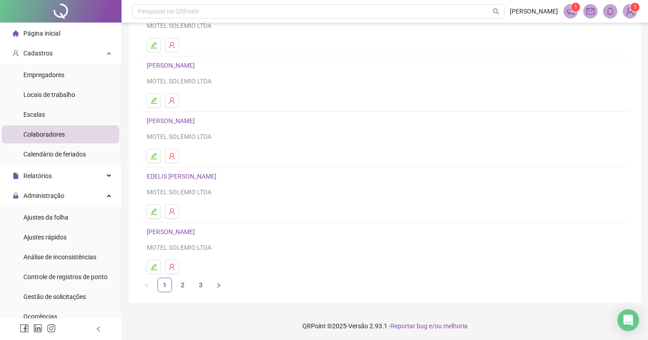
scroll to position [96, 0]
click at [183, 280] on link "2" at bounding box center [183, 283] width 14 height 14
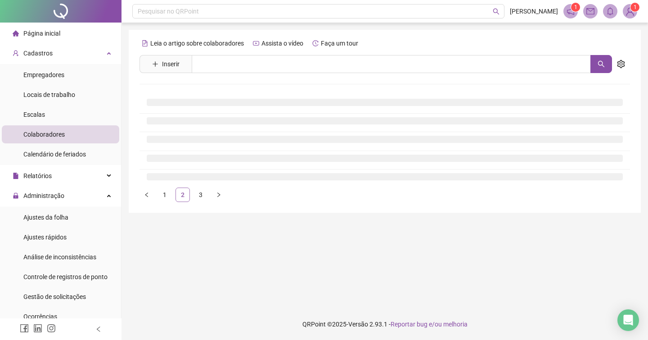
scroll to position [0, 0]
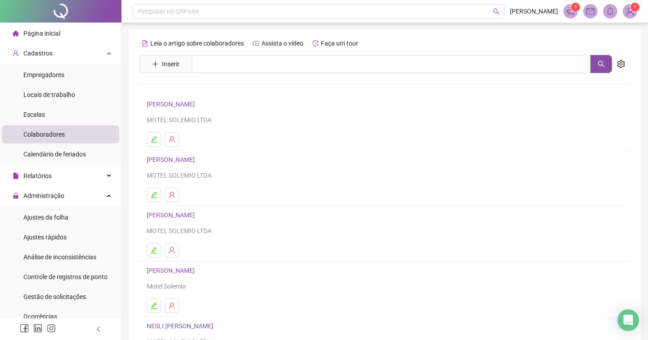
click at [204, 227] on div "MOTEL SOLEMIO LTDA" at bounding box center [385, 231] width 476 height 10
click at [154, 250] on icon "edit" at bounding box center [154, 250] width 6 height 6
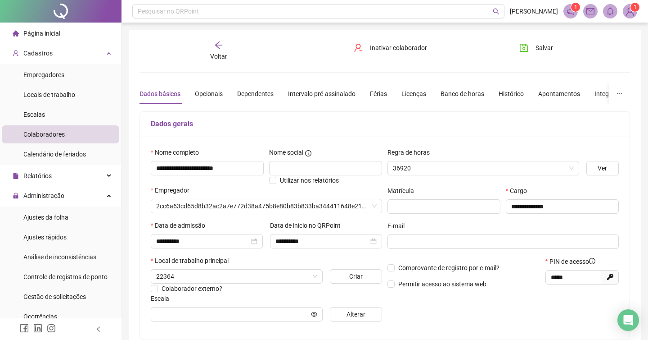
type input "**********"
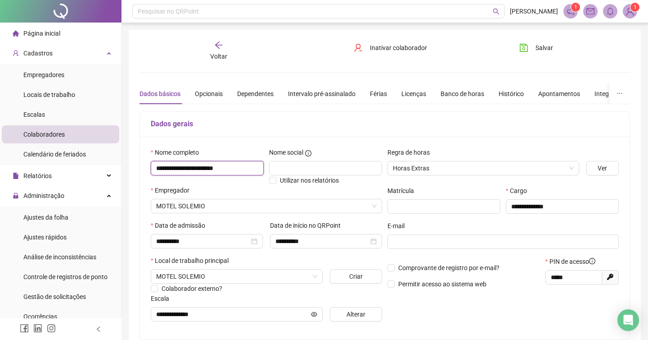
drag, startPoint x: 252, startPoint y: 170, endPoint x: 157, endPoint y: 169, distance: 95.5
click at [156, 169] on input "**********" at bounding box center [207, 168] width 113 height 14
click at [332, 63] on div "**********" at bounding box center [385, 253] width 491 height 424
drag, startPoint x: 249, startPoint y: 168, endPoint x: 158, endPoint y: 166, distance: 91.0
click at [158, 166] on input "**********" at bounding box center [207, 168] width 113 height 14
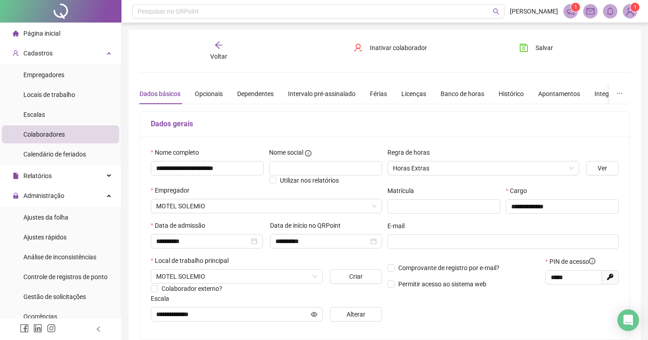
click at [633, 13] on img at bounding box center [631, 12] width 14 height 14
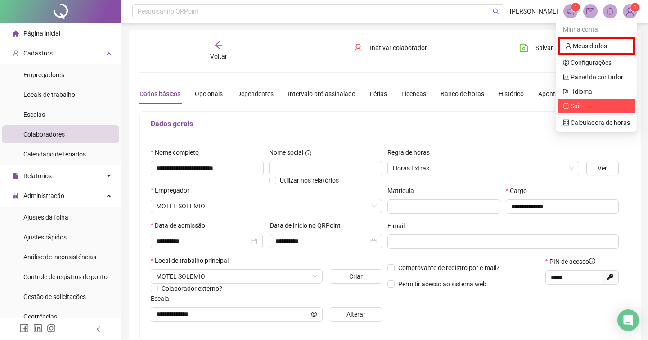
click at [576, 104] on span "Sair" at bounding box center [576, 105] width 11 height 7
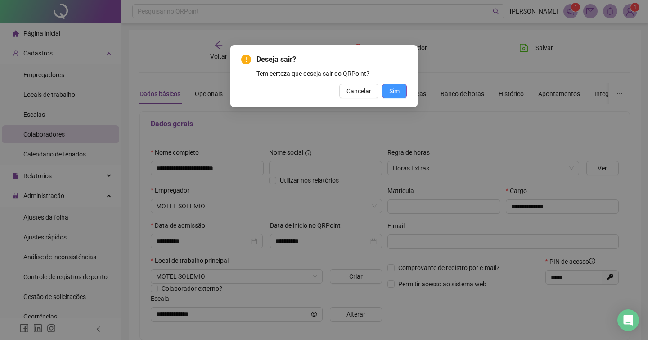
click at [405, 93] on button "Sim" at bounding box center [394, 91] width 25 height 14
